Goal: Task Accomplishment & Management: Use online tool/utility

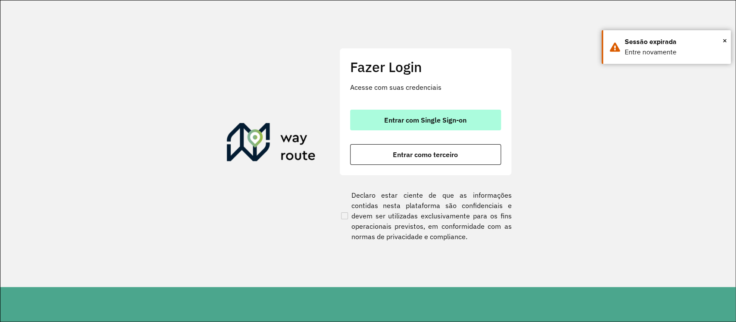
click at [418, 116] on span "Entrar com Single Sign-on" at bounding box center [425, 119] width 82 height 7
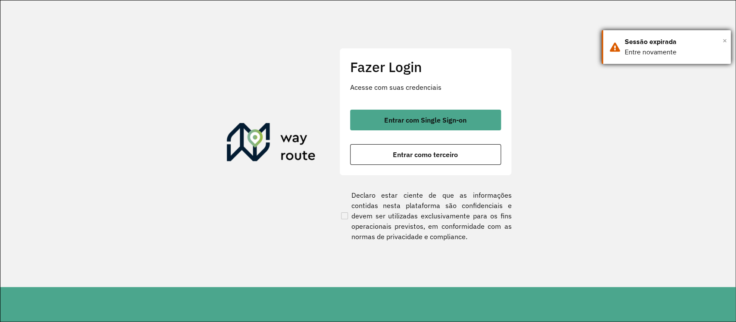
click at [723, 40] on span "×" at bounding box center [725, 40] width 4 height 13
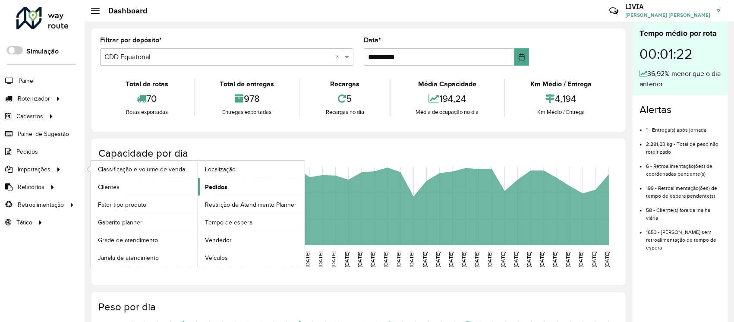
click at [215, 190] on span "Pedidos" at bounding box center [216, 187] width 22 height 9
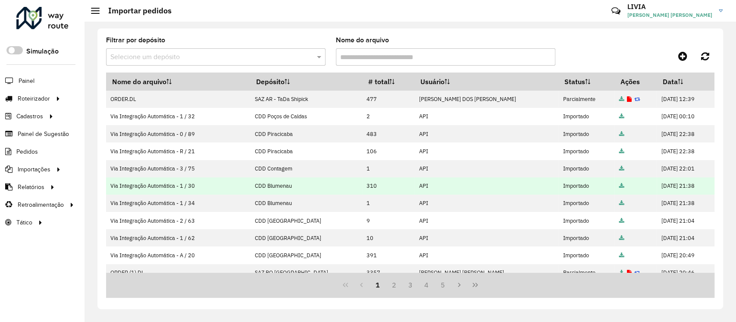
click at [620, 183] on icon at bounding box center [622, 186] width 5 height 6
